Goal: Use online tool/utility: Utilize a website feature to perform a specific function

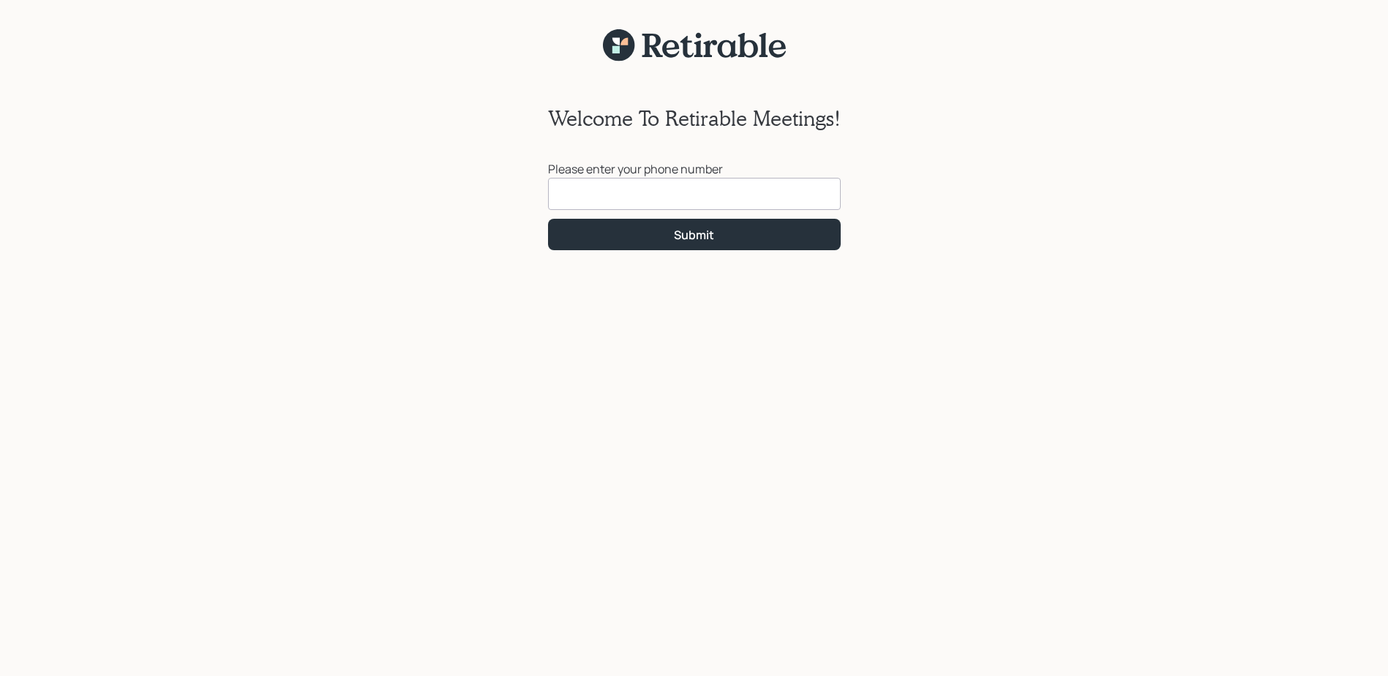
click at [583, 198] on input at bounding box center [694, 194] width 293 height 32
type input "[PHONE_NUMBER]"
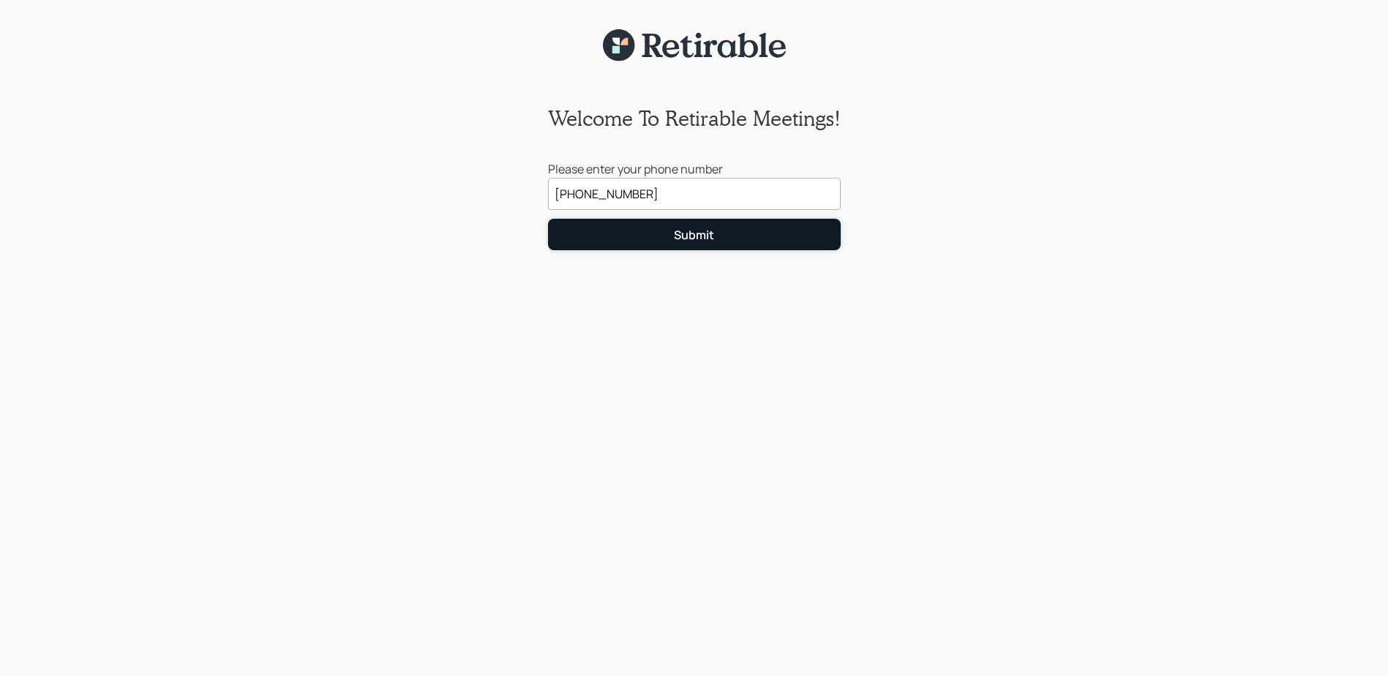
click at [683, 234] on div "Submit" at bounding box center [694, 235] width 40 height 16
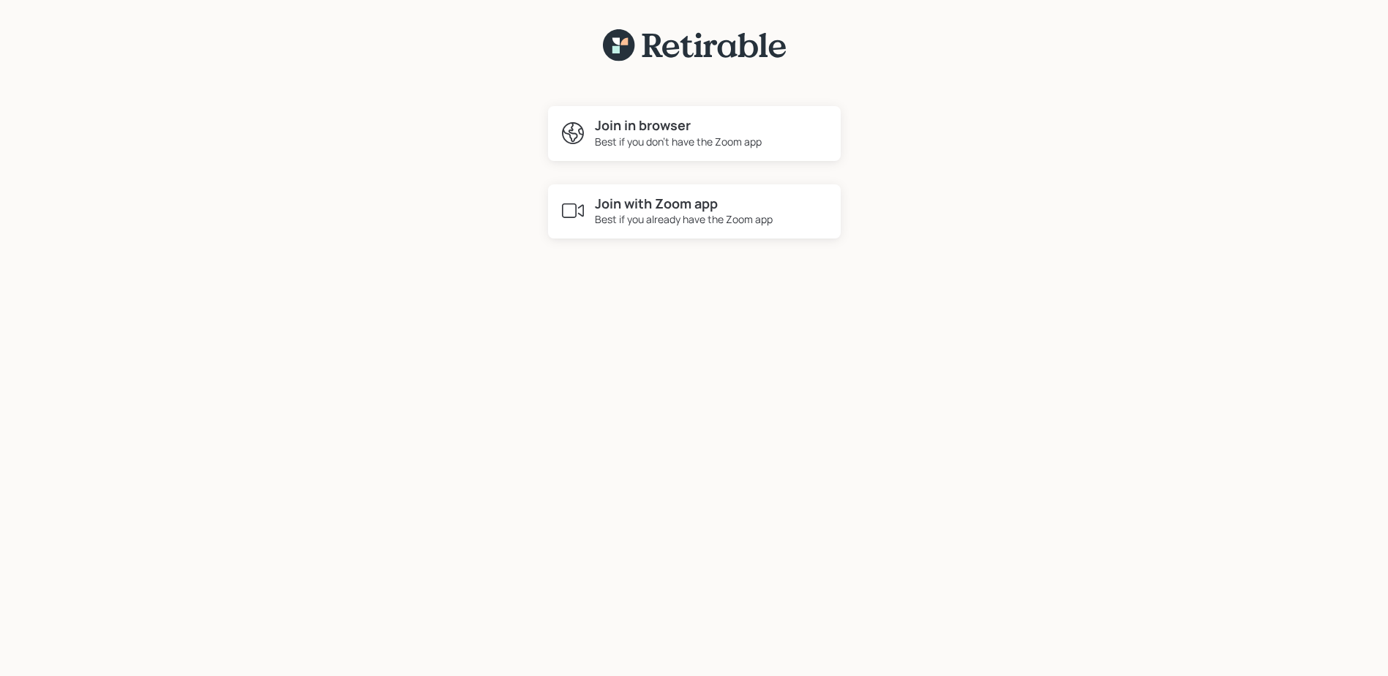
click at [653, 130] on h4 "Join in browser" at bounding box center [678, 126] width 167 height 16
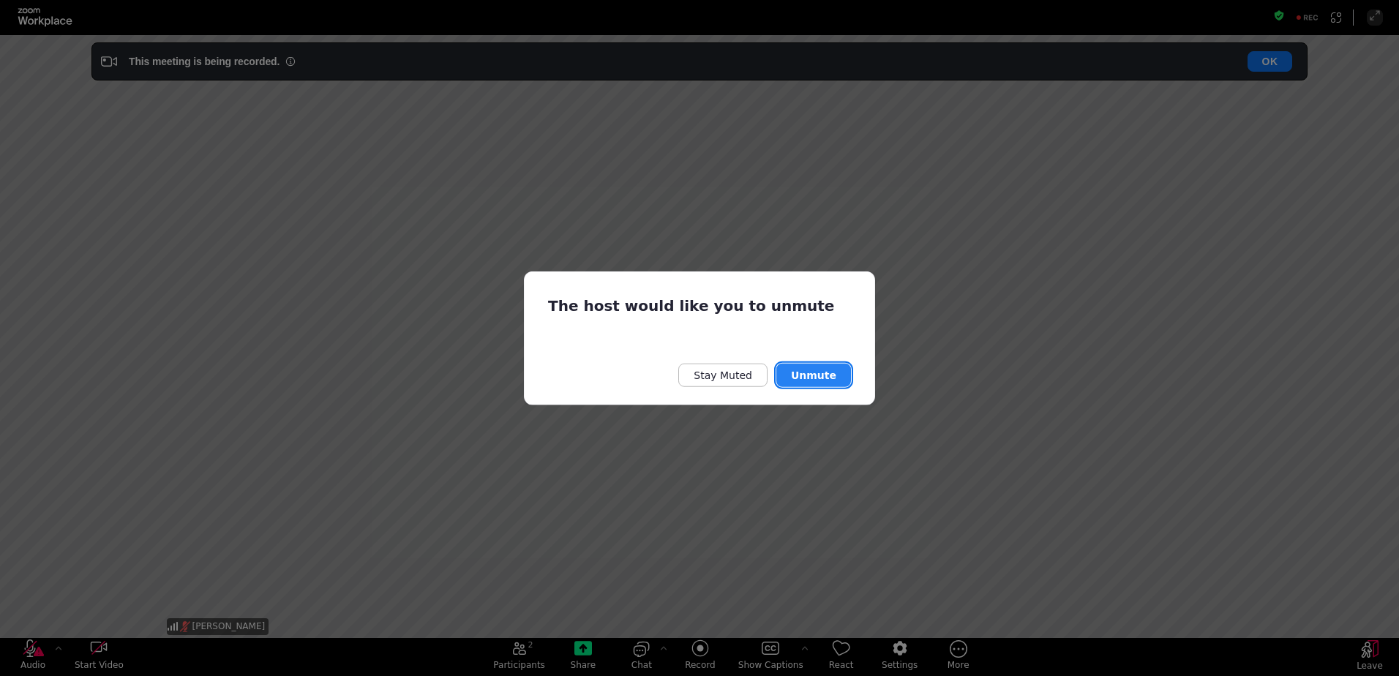
click at [820, 374] on button "Unmute" at bounding box center [813, 374] width 75 height 23
